Goal: Transaction & Acquisition: Book appointment/travel/reservation

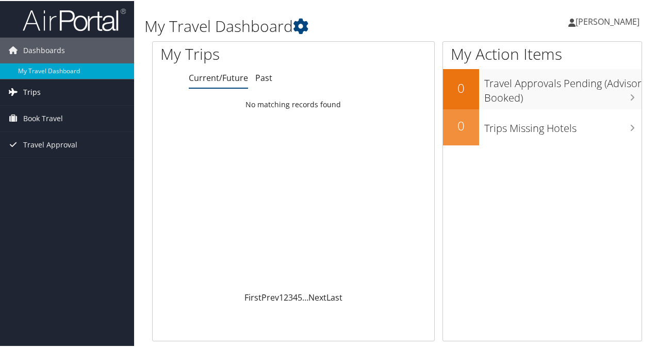
click at [29, 89] on span "Trips" at bounding box center [32, 91] width 18 height 26
click at [65, 162] on link "Book Travel" at bounding box center [67, 164] width 134 height 26
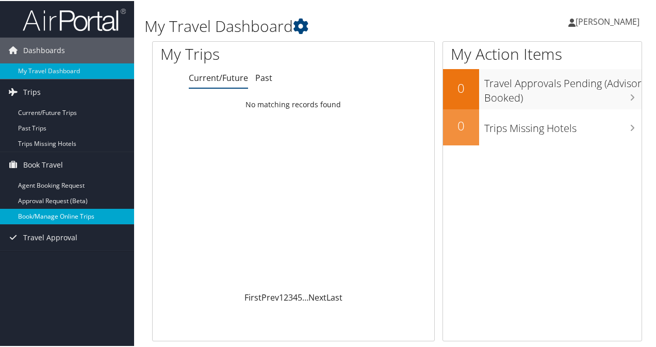
click at [70, 215] on link "Book/Manage Online Trips" at bounding box center [67, 215] width 134 height 15
click at [42, 212] on link "Book/Manage Online Trips" at bounding box center [67, 215] width 134 height 15
